Goal: Task Accomplishment & Management: Manage account settings

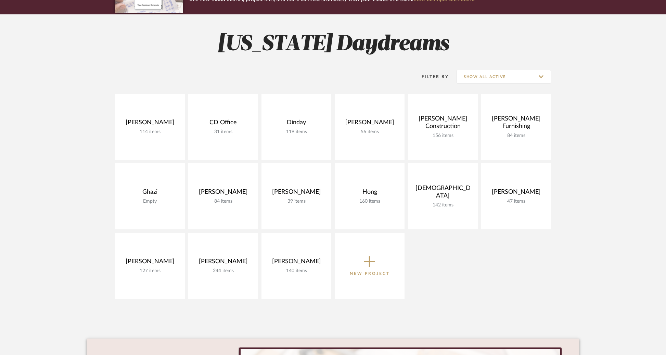
scroll to position [77, 0]
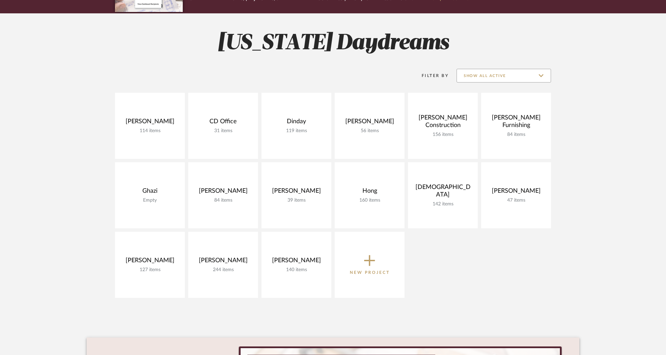
click at [500, 73] on input "Show All Active" at bounding box center [504, 76] width 95 height 14
click at [494, 123] on span "Archived" at bounding box center [504, 126] width 81 height 6
type input "Archived"
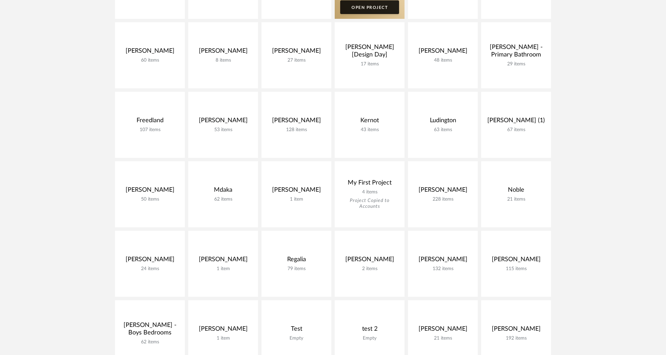
scroll to position [218, 0]
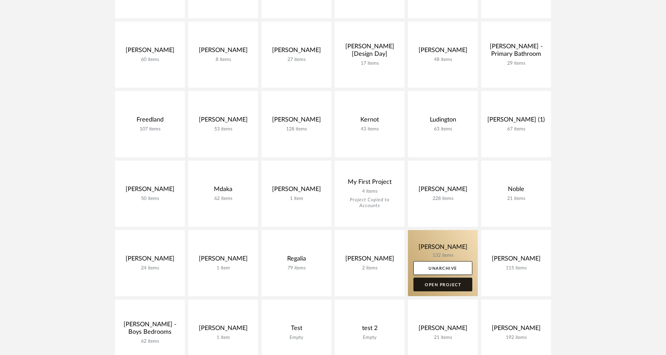
click at [431, 285] on link "Open Project" at bounding box center [443, 285] width 59 height 14
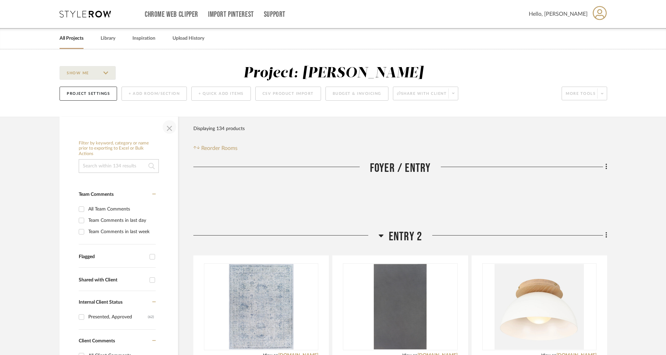
click at [171, 128] on span "button" at bounding box center [169, 127] width 16 height 16
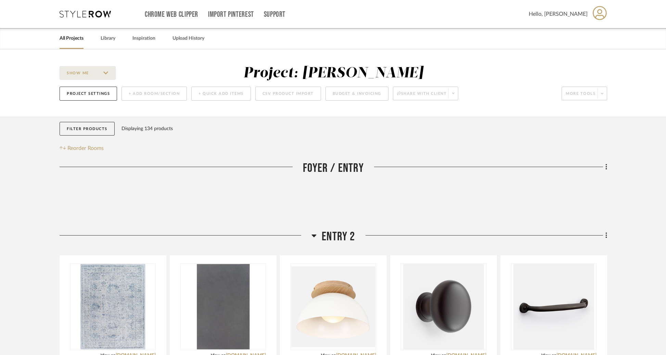
click at [73, 40] on link "All Projects" at bounding box center [72, 38] width 24 height 9
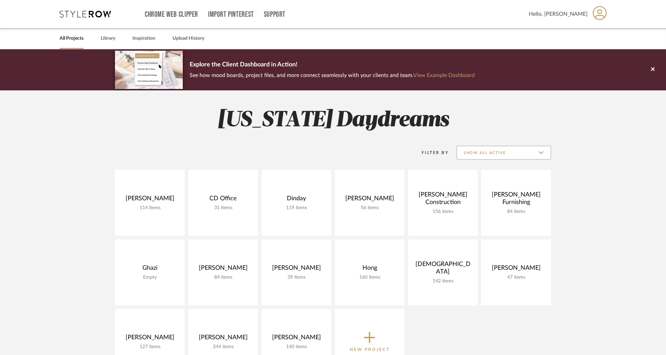
click at [500, 155] on input "Show All Active" at bounding box center [504, 153] width 95 height 14
click at [489, 201] on span "Archived" at bounding box center [504, 203] width 81 height 6
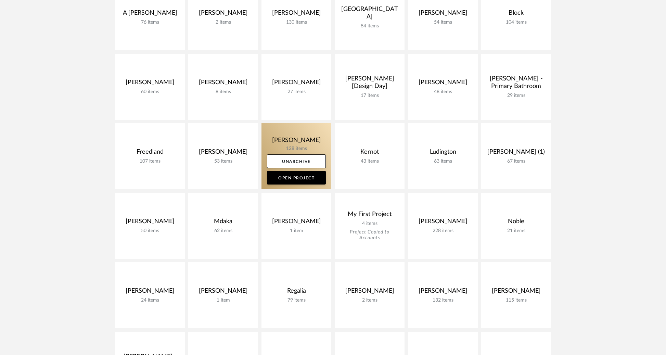
scroll to position [207, 0]
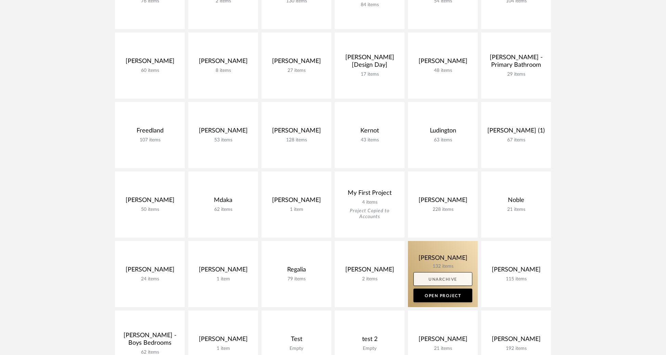
click at [446, 282] on link "Unarchive" at bounding box center [443, 279] width 59 height 14
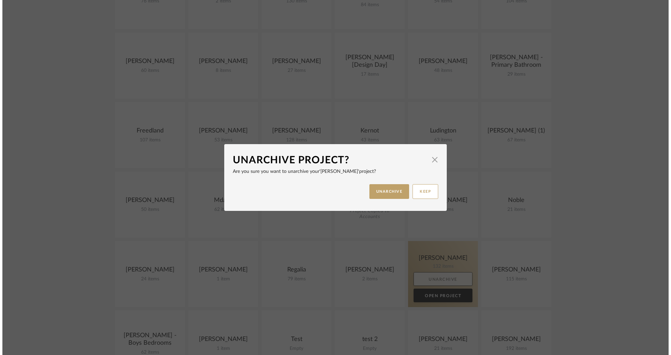
scroll to position [0, 0]
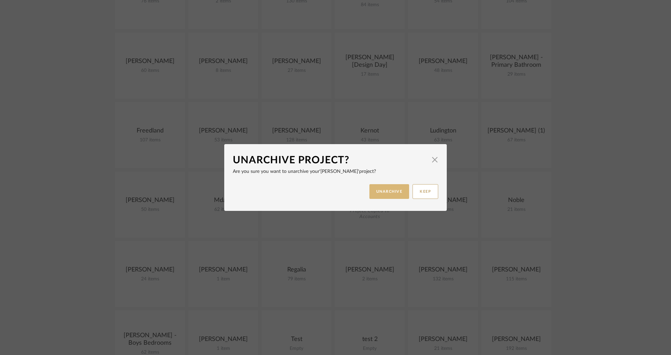
click at [392, 194] on button "UNARCHIVE" at bounding box center [389, 191] width 40 height 15
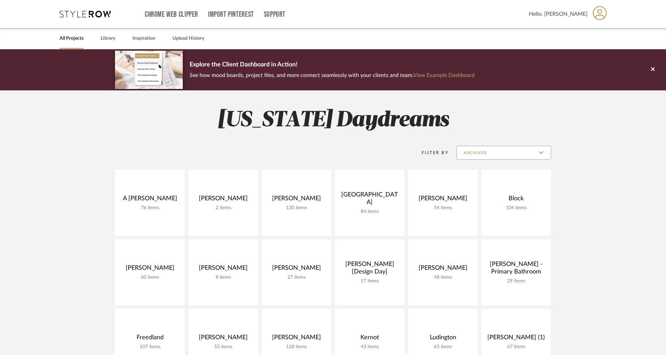
click at [512, 150] on input "Archived" at bounding box center [504, 153] width 95 height 14
click at [502, 174] on span "Show All Active" at bounding box center [504, 170] width 94 height 16
type input "Show All Active"
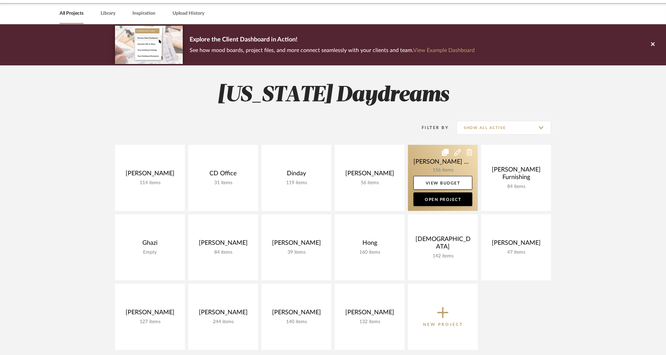
scroll to position [30, 0]
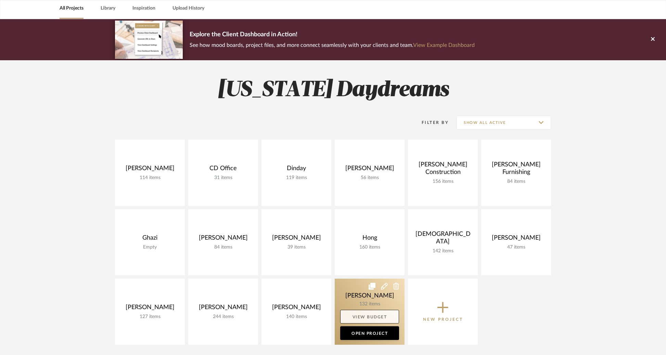
click at [384, 313] on link "View Budget" at bounding box center [369, 317] width 59 height 14
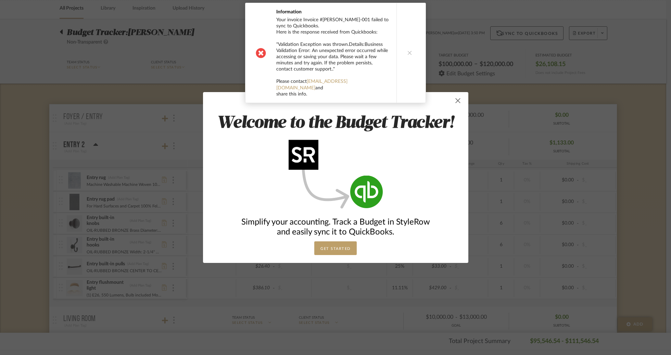
click at [455, 104] on span "button" at bounding box center [458, 101] width 14 height 14
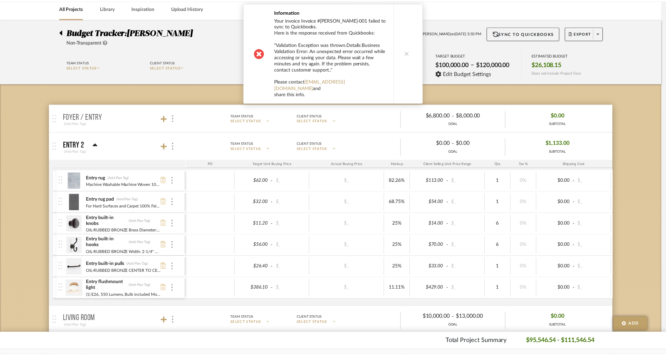
scroll to position [30, 0]
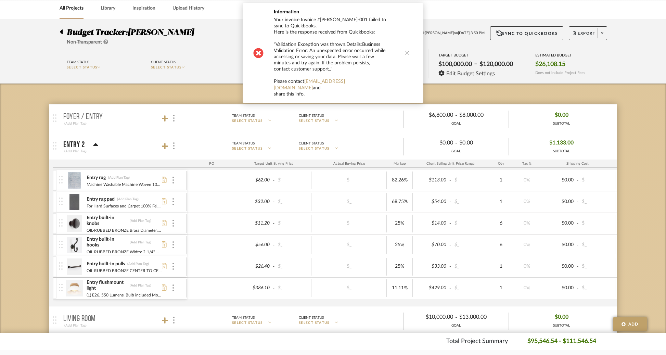
click at [406, 60] on button at bounding box center [407, 53] width 26 height 100
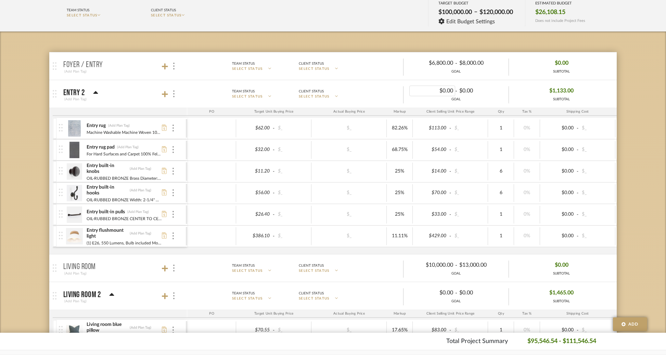
scroll to position [87, 0]
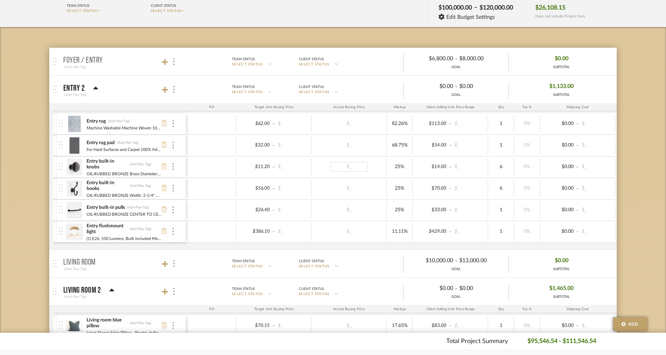
click at [339, 168] on div "$_" at bounding box center [349, 167] width 38 height 10
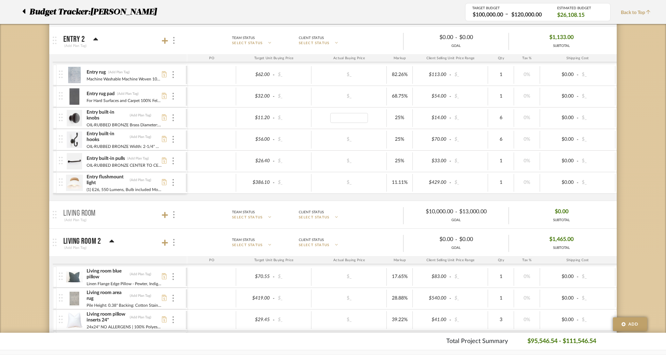
scroll to position [0, 0]
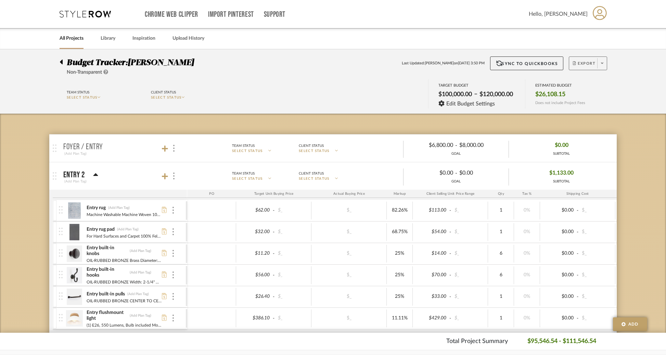
click at [599, 63] on span at bounding box center [602, 63] width 10 height 10
click at [592, 104] on button "Export Excel" at bounding box center [600, 99] width 65 height 16
click at [61, 60] on icon at bounding box center [61, 62] width 3 height 5
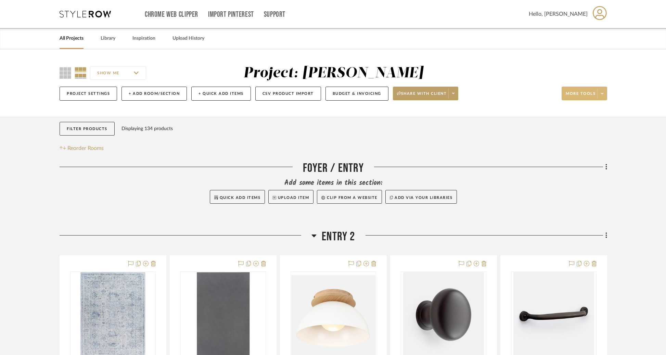
click at [601, 95] on icon at bounding box center [602, 94] width 2 height 4
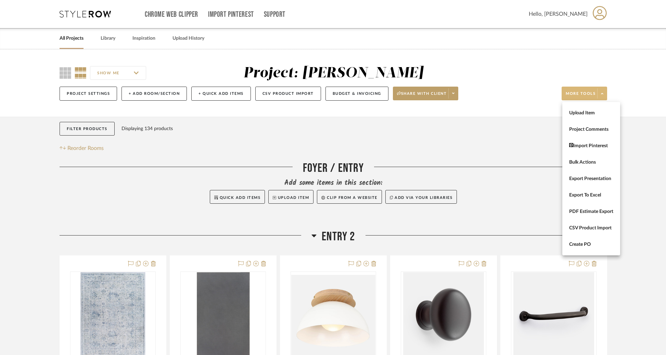
click at [412, 112] on div at bounding box center [333, 177] width 666 height 355
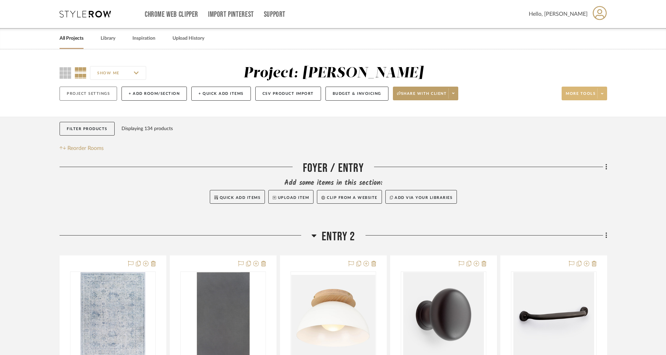
click at [98, 92] on button "Project Settings" at bounding box center [89, 94] width 58 height 14
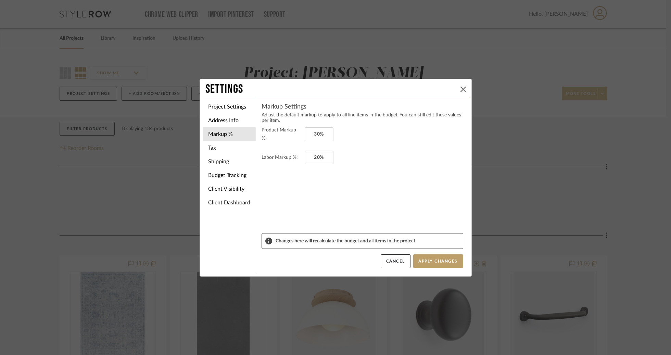
click at [461, 88] on icon at bounding box center [463, 89] width 5 height 5
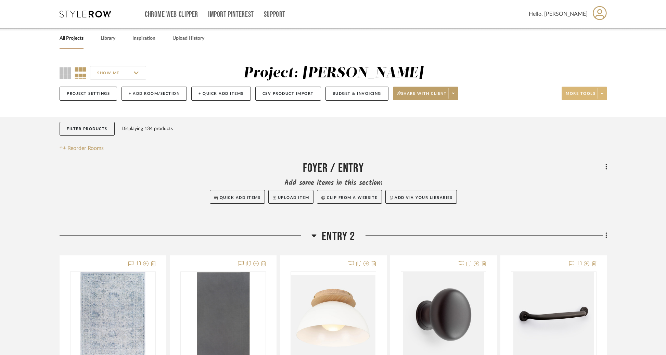
click at [70, 43] on link "All Projects" at bounding box center [72, 38] width 24 height 9
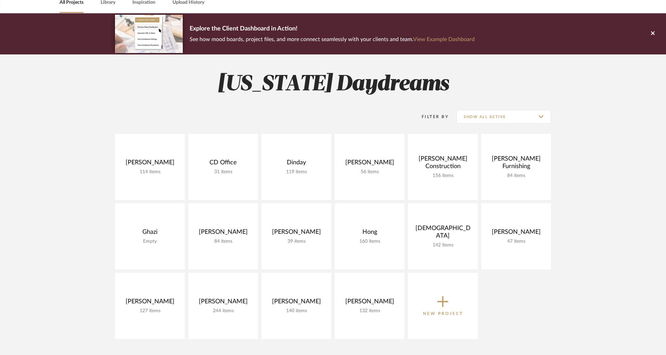
scroll to position [56, 0]
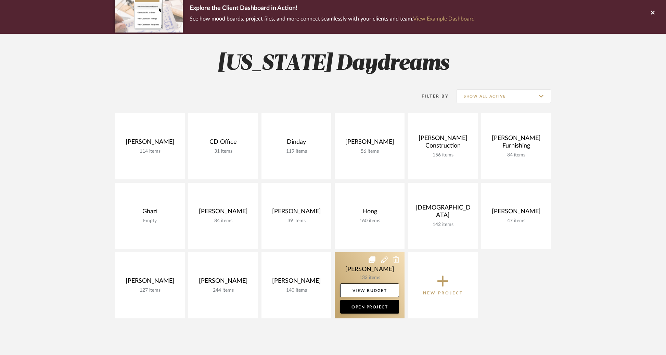
click at [384, 260] on icon at bounding box center [384, 259] width 7 height 7
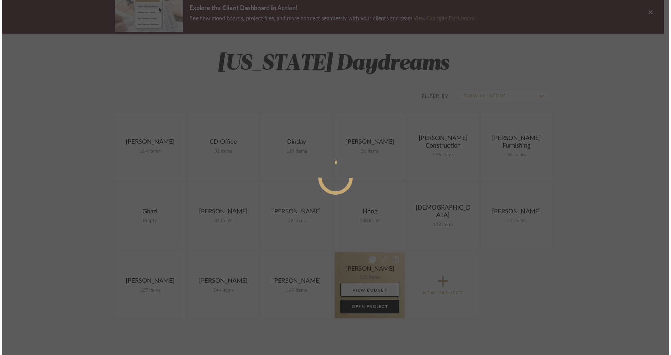
scroll to position [0, 0]
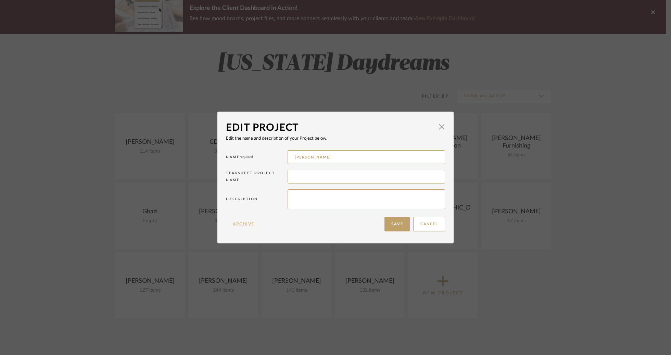
click at [237, 221] on button "Archive" at bounding box center [243, 224] width 35 height 15
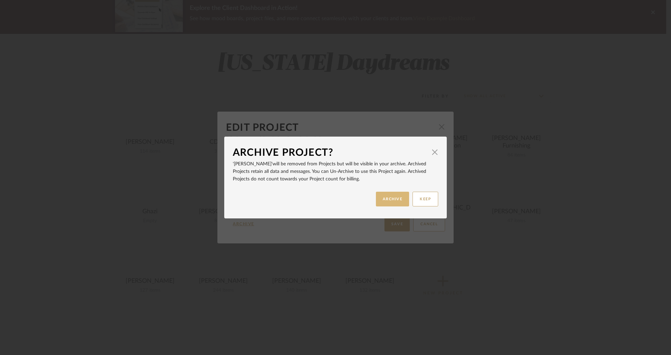
click at [389, 202] on button "ARCHIVE" at bounding box center [393, 199] width 34 height 15
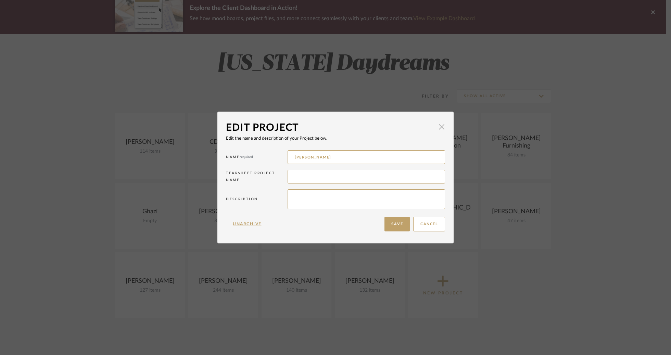
click at [437, 128] on span "button" at bounding box center [442, 127] width 14 height 14
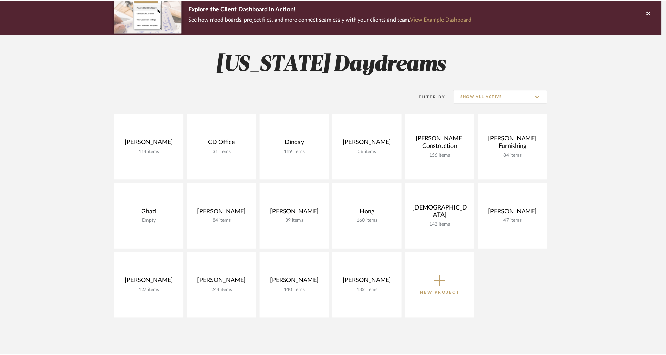
scroll to position [56, 0]
